Goal: Communication & Community: Participate in discussion

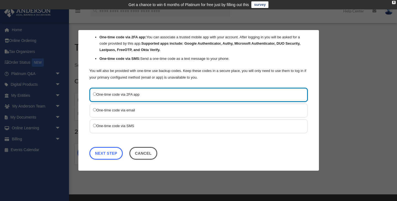
scroll to position [42, 0]
click at [128, 125] on label "One-time code via SMS" at bounding box center [196, 126] width 206 height 7
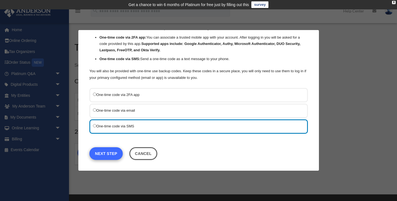
click at [104, 154] on link "Next Step" at bounding box center [105, 153] width 33 height 13
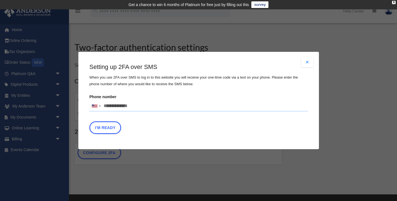
click at [148, 107] on input "Phone number United States +1 United Kingdom +44 Afghanistan (‫افغانستان‬‎) +93…" at bounding box center [198, 106] width 218 height 11
type input "**********"
click at [195, 125] on div "I'm Ready" at bounding box center [198, 128] width 218 height 15
click at [109, 129] on button "I'm Ready" at bounding box center [105, 127] width 32 height 13
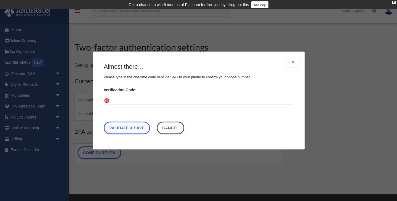
click at [145, 105] on input "Verification Code:" at bounding box center [199, 101] width 190 height 9
type input "******"
click at [140, 131] on link "Validate & Save" at bounding box center [127, 128] width 46 height 13
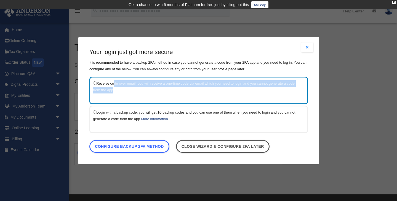
drag, startPoint x: 113, startPoint y: 81, endPoint x: 113, endPoint y: 91, distance: 9.9
click at [113, 91] on label "Receive code over email: you will receive a one-time code via email which you n…" at bounding box center [196, 86] width 206 height 13
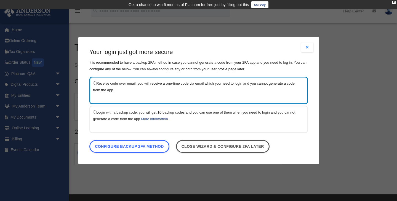
click at [113, 112] on label "Login with a backup code: you will get 10 backup codes and you can use one of t…" at bounding box center [196, 115] width 206 height 13
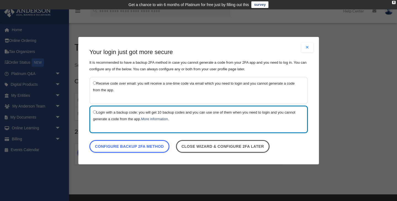
click at [106, 94] on div "Receive code over email: you will receive a one-time code via email which you n…" at bounding box center [198, 90] width 218 height 28
click at [104, 85] on label "Receive code over email: you will receive a one-time code via email which you n…" at bounding box center [196, 86] width 206 height 13
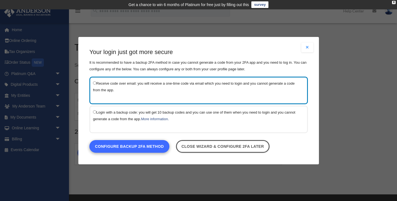
click at [156, 148] on link "Configure backup 2FA method" at bounding box center [129, 146] width 80 height 13
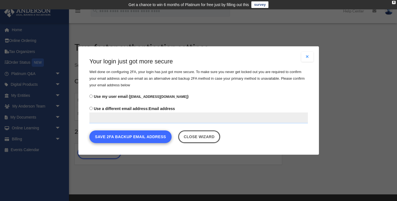
click at [161, 135] on button "Save 2FA backup email address" at bounding box center [130, 136] width 82 height 13
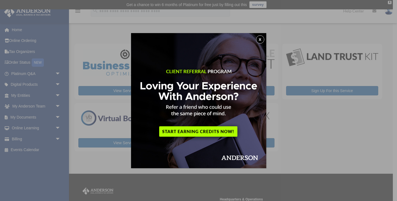
click at [260, 41] on button "x" at bounding box center [260, 39] width 8 height 8
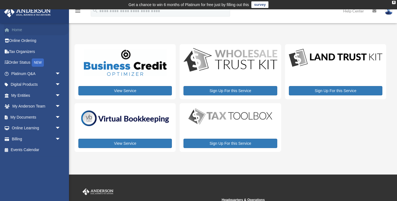
click at [21, 31] on link "Home" at bounding box center [36, 29] width 65 height 11
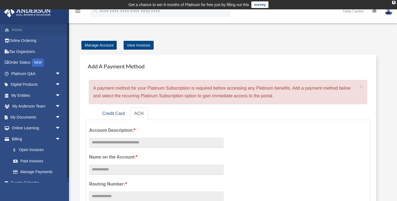
click at [21, 30] on link "Home" at bounding box center [36, 29] width 65 height 11
click at [56, 73] on span "arrow_drop_down" at bounding box center [60, 73] width 11 height 11
click at [21, 28] on link "Home" at bounding box center [36, 29] width 65 height 11
click at [58, 73] on span "arrow_drop_down" at bounding box center [60, 73] width 11 height 11
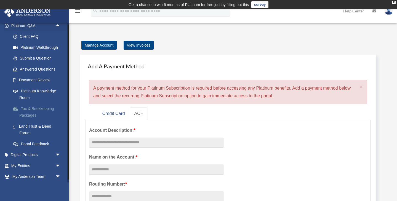
scroll to position [48, 0]
click at [33, 89] on link "Platinum Knowledge Room" at bounding box center [38, 94] width 61 height 18
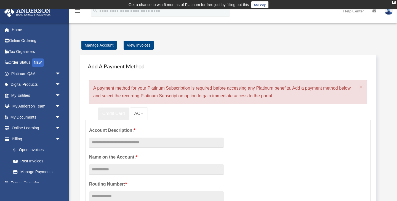
click at [116, 113] on link "Credit Card" at bounding box center [113, 114] width 31 height 12
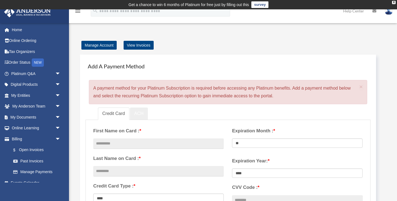
click at [140, 110] on link "ACH" at bounding box center [139, 114] width 18 height 12
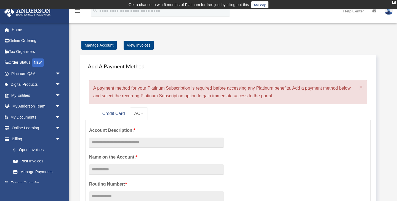
drag, startPoint x: 169, startPoint y: 87, endPoint x: 170, endPoint y: 102, distance: 15.3
click at [170, 102] on div "× A payment method for your Platinum Subscription is required before accessing …" at bounding box center [228, 92] width 278 height 24
click at [361, 86] on span "×" at bounding box center [361, 87] width 4 height 6
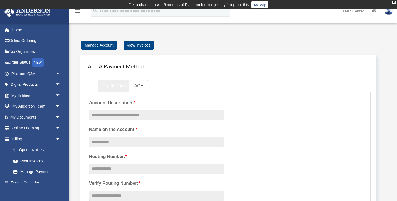
click at [111, 87] on link "Credit Card" at bounding box center [113, 86] width 31 height 12
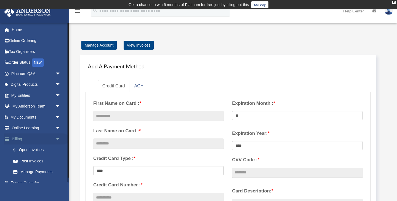
click at [58, 137] on span "arrow_drop_down" at bounding box center [60, 139] width 11 height 11
click at [58, 137] on span "arrow_drop_up" at bounding box center [60, 139] width 11 height 11
click at [58, 137] on span "arrow_drop_down" at bounding box center [60, 139] width 11 height 11
click at [30, 31] on link "Home" at bounding box center [36, 29] width 65 height 11
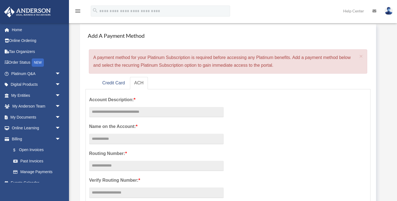
scroll to position [31, 0]
click at [60, 74] on span "arrow_drop_down" at bounding box center [60, 73] width 11 height 11
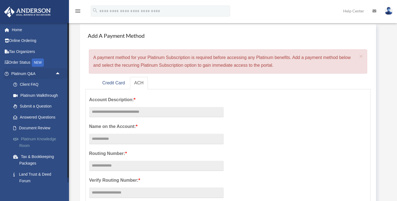
click at [40, 137] on link "Platinum Knowledge Room" at bounding box center [38, 143] width 61 height 18
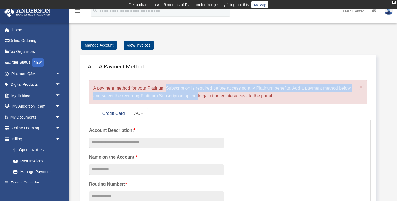
drag, startPoint x: 108, startPoint y: 86, endPoint x: 153, endPoint y: 94, distance: 45.3
click at [153, 94] on div "× A payment method for your Platinum Subscription is required before accessing …" at bounding box center [228, 92] width 278 height 24
drag, startPoint x: 214, startPoint y: 98, endPoint x: 208, endPoint y: 83, distance: 15.9
click at [208, 83] on div "× A payment method for your Platinum Subscription is required before accessing …" at bounding box center [228, 92] width 278 height 24
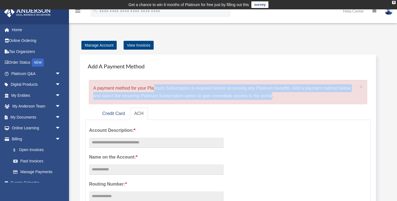
click at [208, 83] on div "× A payment method for your Platinum Subscription is required before accessing …" at bounding box center [228, 92] width 278 height 24
drag, startPoint x: 208, startPoint y: 83, endPoint x: 210, endPoint y: 94, distance: 11.2
click at [210, 94] on div "× A payment method for your Platinum Subscription is required before accessing …" at bounding box center [228, 92] width 278 height 24
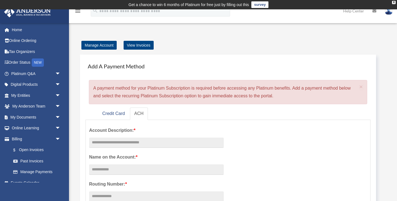
click at [389, 12] on img at bounding box center [389, 11] width 8 height 8
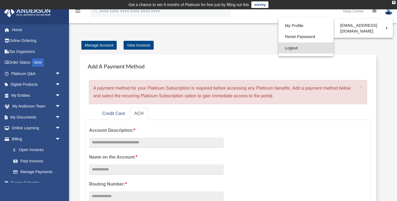
click at [278, 49] on link "Logout" at bounding box center [305, 47] width 55 height 11
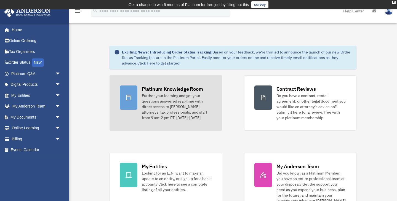
click at [182, 100] on div "Further your learning and get your questions answered real-time with direct acc…" at bounding box center [177, 107] width 70 height 28
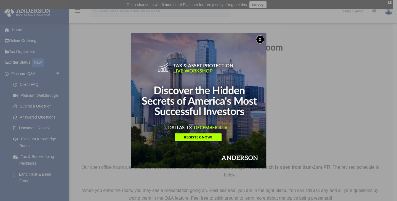
click at [259, 40] on button "x" at bounding box center [260, 39] width 8 height 8
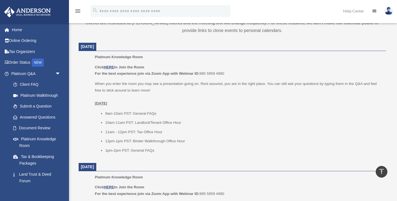
scroll to position [222, 0]
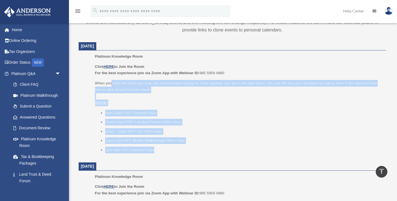
drag, startPoint x: 112, startPoint y: 80, endPoint x: 163, endPoint y: 146, distance: 84.0
click at [163, 146] on div "Click HERE to Join the Room For the best experience join via Zoom App with Webi…" at bounding box center [238, 108] width 287 height 90
click at [163, 147] on li "1pm-2pm PST: General FAQs" at bounding box center [243, 150] width 277 height 7
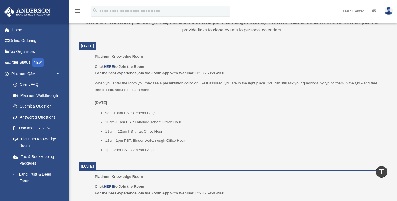
drag, startPoint x: 164, startPoint y: 162, endPoint x: 89, endPoint y: 46, distance: 138.8
click at [149, 65] on p "Click HERE to Join the Room For the best experience join via Zoom App with Webi…" at bounding box center [238, 69] width 287 height 13
drag, startPoint x: 149, startPoint y: 65, endPoint x: 153, endPoint y: 78, distance: 14.1
click at [153, 78] on div "Click HERE to Join the Room For the best experience join via Zoom App with Webi…" at bounding box center [238, 108] width 287 height 90
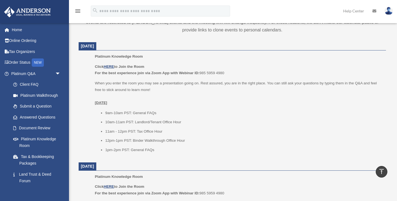
click at [153, 78] on div "Click HERE to Join the Room For the best experience join via Zoom App with Webi…" at bounding box center [238, 108] width 287 height 90
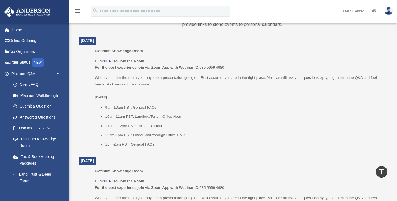
scroll to position [225, 0]
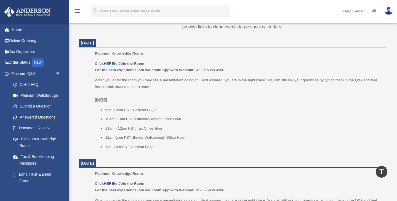
click at [109, 62] on u "HERE" at bounding box center [109, 64] width 10 height 4
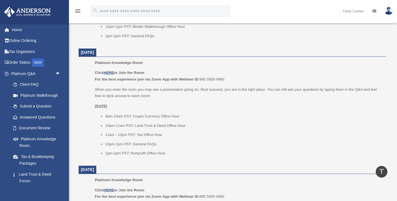
scroll to position [337, 0]
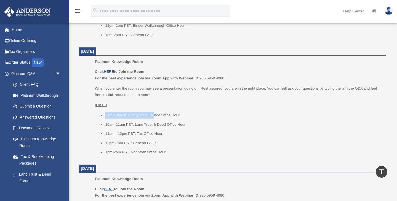
drag, startPoint x: 153, startPoint y: 111, endPoint x: 178, endPoint y: 109, distance: 24.6
click at [178, 109] on div "Click HERE to Join the Room For the best experience join via Zoom App with Webi…" at bounding box center [238, 111] width 287 height 87
click at [177, 109] on div "Click HERE to Join the Room For the best experience join via Zoom App with Webi…" at bounding box center [238, 111] width 287 height 87
drag, startPoint x: 181, startPoint y: 111, endPoint x: 97, endPoint y: 112, distance: 84.1
click at [97, 112] on ul "9am-10am PST: Crypto Currency Office Hour 10am-11am PST: Land Trust & Deed Offi…" at bounding box center [238, 134] width 287 height 44
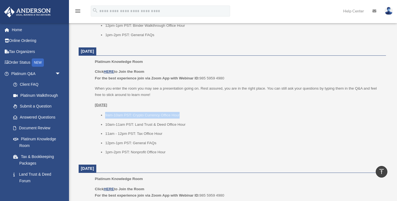
click at [97, 112] on ul "9am-10am PST: Crypto Currency Office Hour 10am-11am PST: Land Trust & Deed Offi…" at bounding box center [238, 134] width 287 height 44
drag, startPoint x: 97, startPoint y: 112, endPoint x: 183, endPoint y: 110, distance: 86.1
click at [183, 112] on ul "9am-10am PST: Crypto Currency Office Hour 10am-11am PST: Land Trust & Deed Offi…" at bounding box center [238, 134] width 287 height 44
click at [183, 112] on li "9am-10am PST: Crypto Currency Office Hour" at bounding box center [243, 115] width 277 height 7
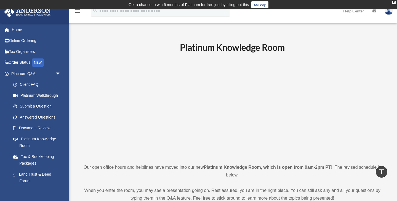
scroll to position [0, 0]
